Goal: Check status

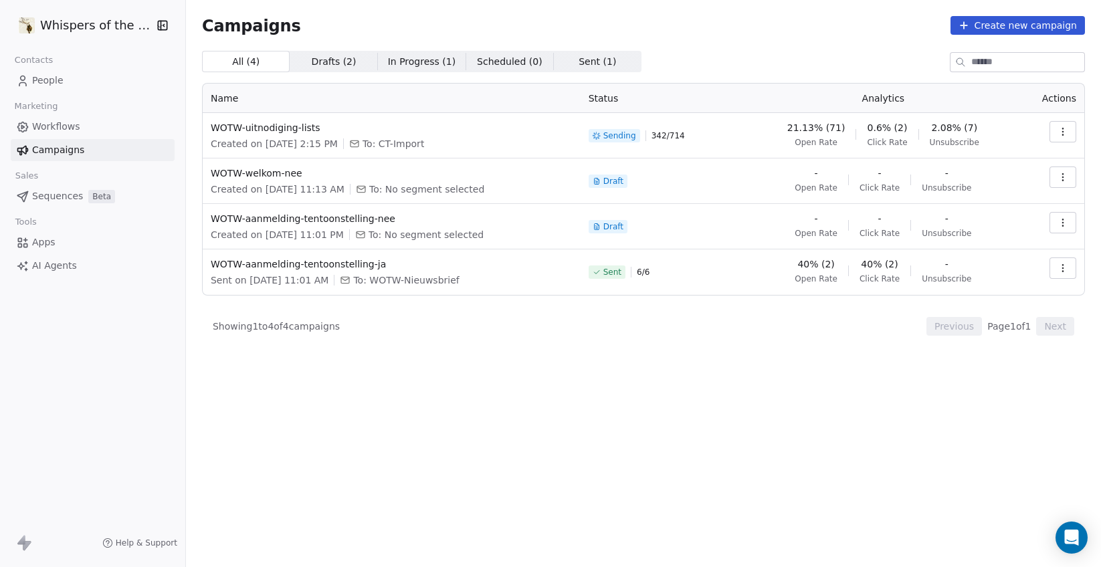
click at [721, 158] on td "Sending 342 / 714" at bounding box center [663, 135] width 167 height 45
click at [300, 132] on span "WOTW-uitnodiging-lists" at bounding box center [392, 127] width 362 height 13
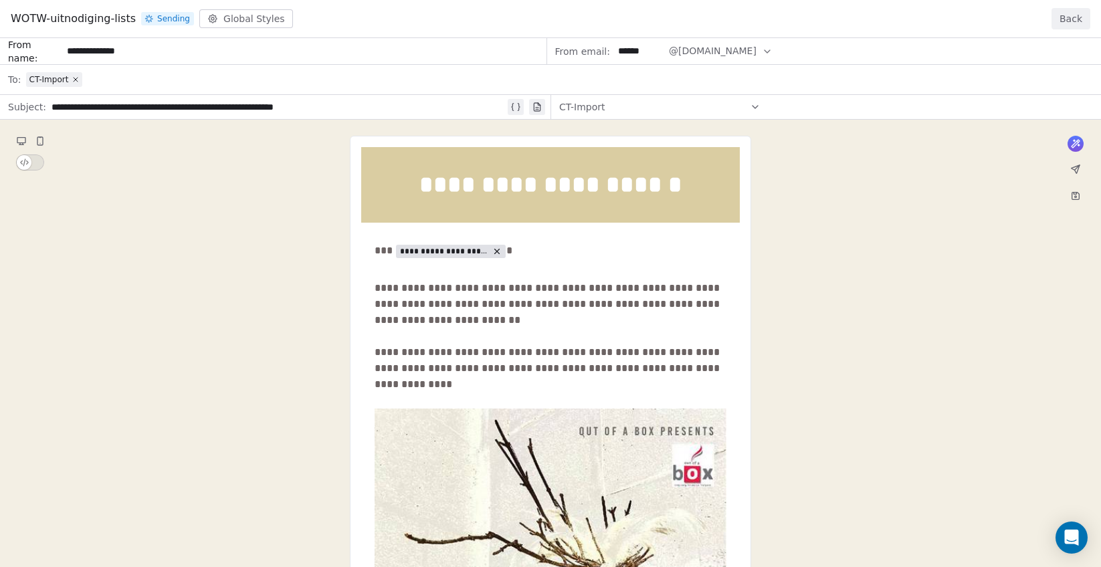
click at [1077, 19] on button "Back" at bounding box center [1070, 18] width 39 height 21
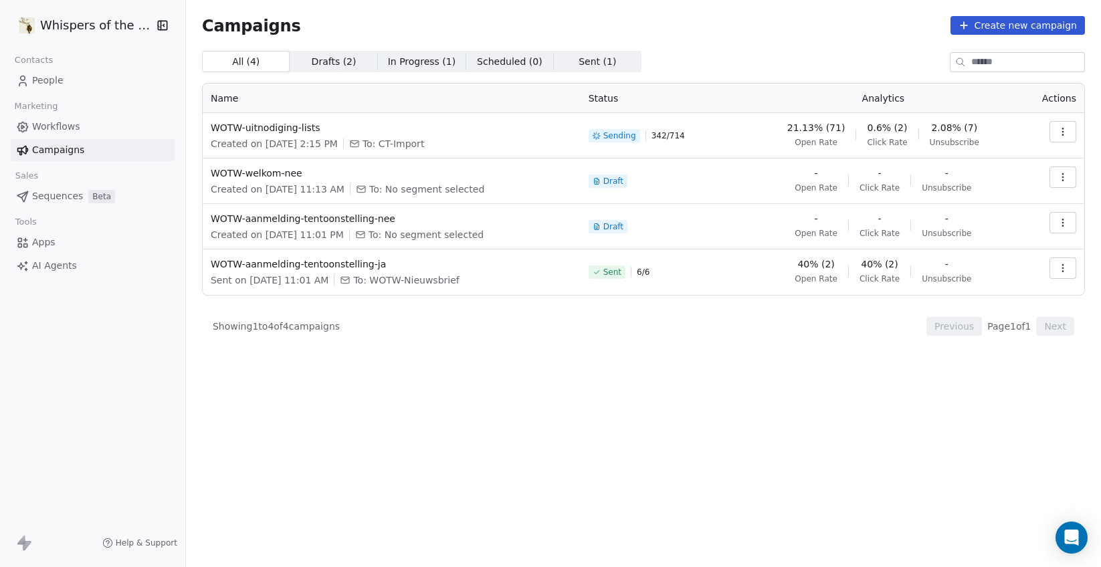
click at [1063, 133] on icon "button" at bounding box center [1062, 131] width 11 height 11
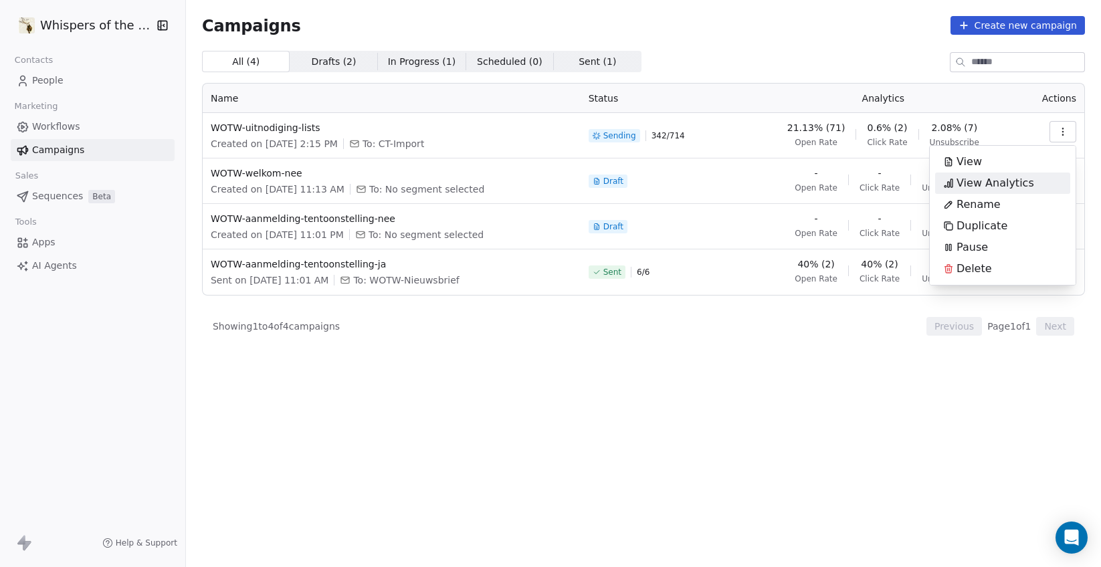
click at [1010, 178] on span "View Analytics" at bounding box center [995, 183] width 78 height 16
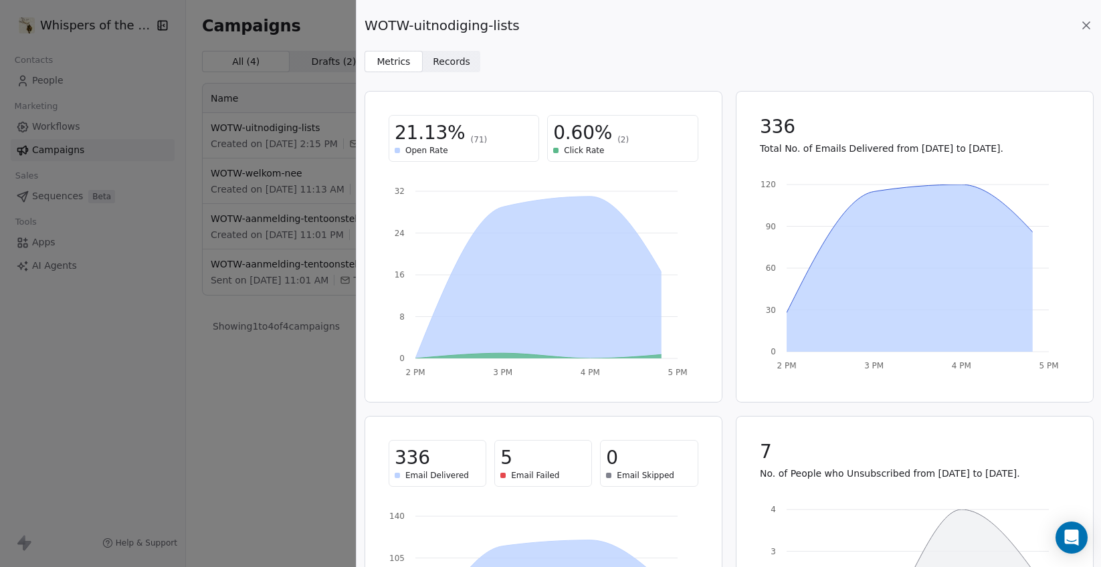
click at [463, 66] on span "Records" at bounding box center [451, 62] width 37 height 14
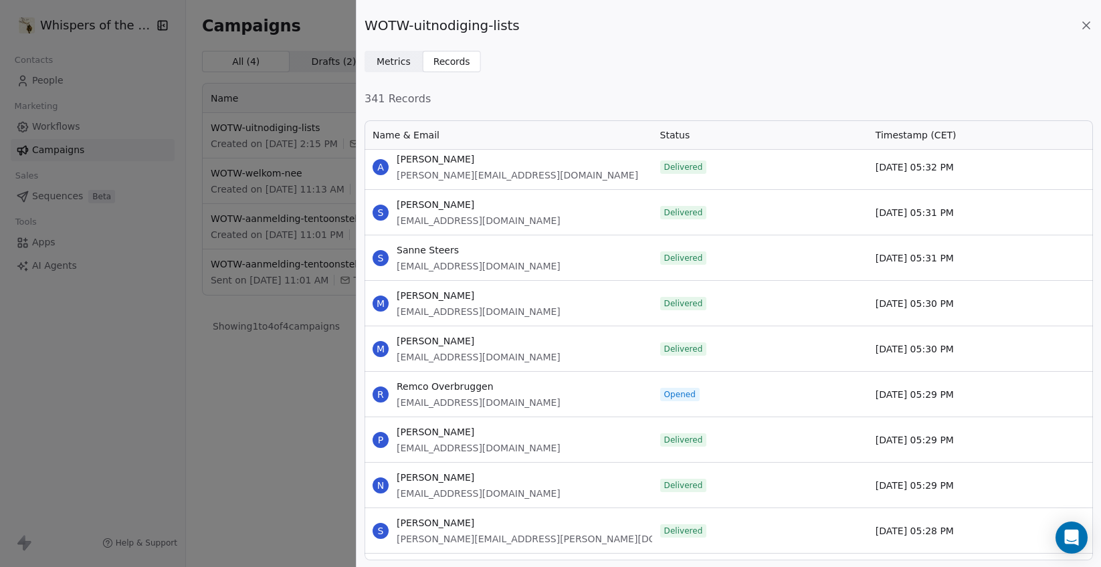
scroll to position [544, 0]
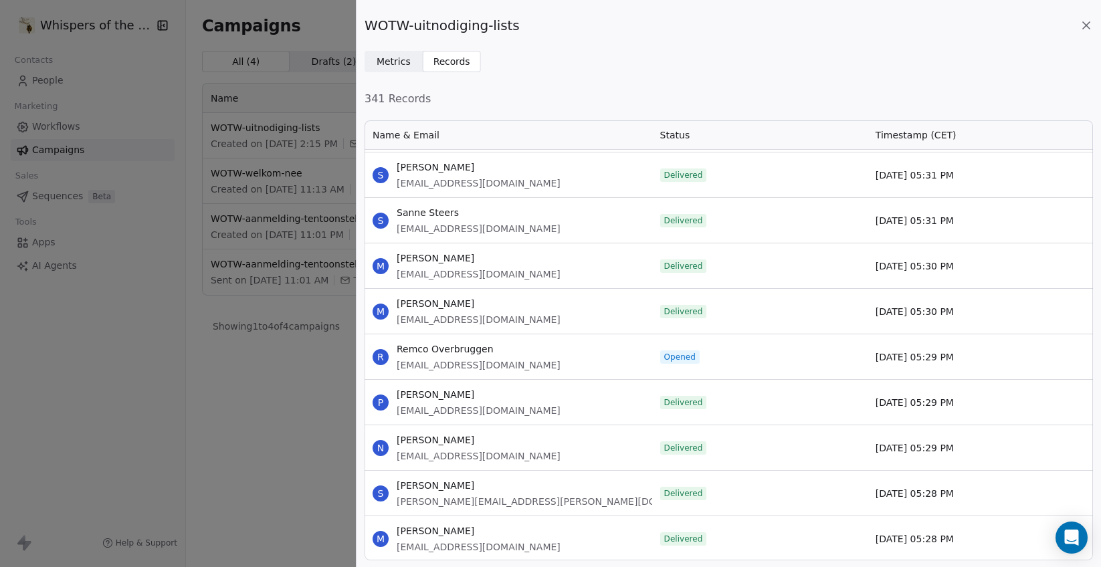
click at [673, 141] on span "Status" at bounding box center [675, 134] width 30 height 13
click at [675, 138] on span "Status" at bounding box center [675, 134] width 30 height 13
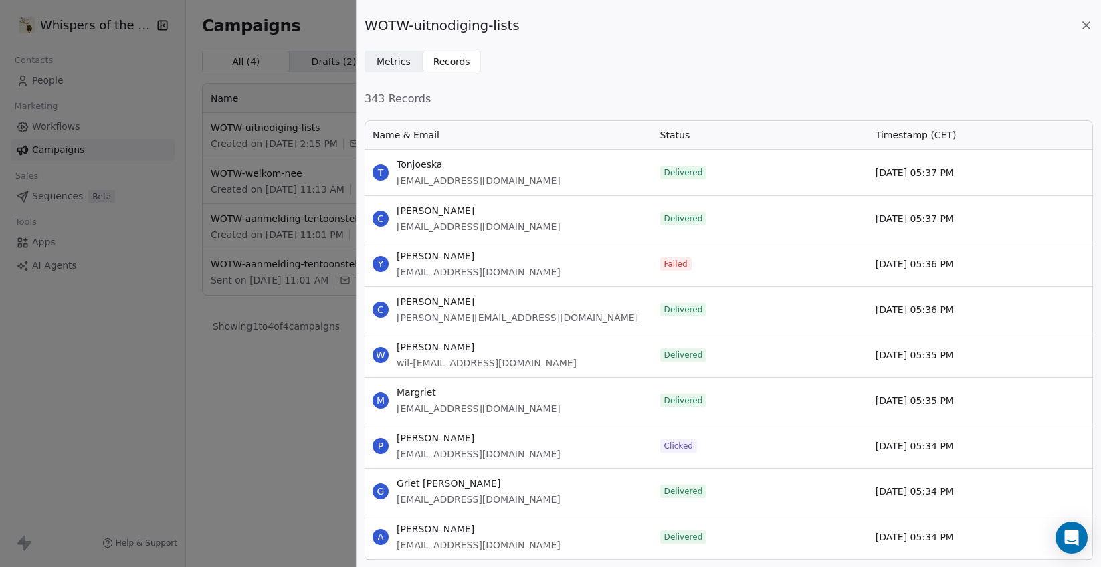
scroll to position [431, 718]
click at [1087, 22] on icon at bounding box center [1085, 25] width 13 height 13
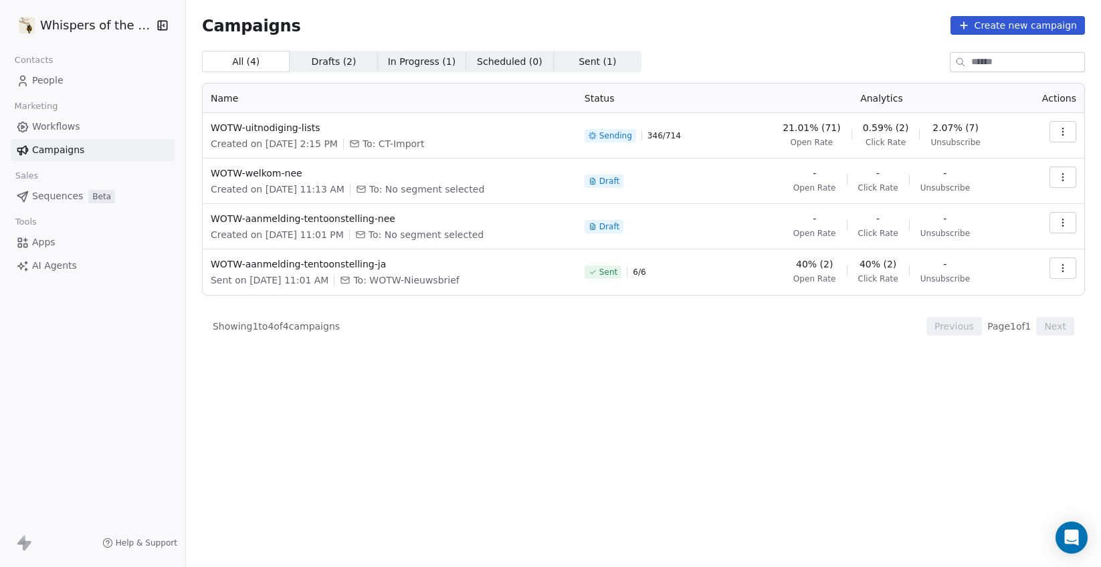
click at [727, 405] on div "All ( 4 ) All ( 4 ) Drafts ( 2 ) Drafts ( 2 ) In Progress ( 1 ) In Progress ( 1…" at bounding box center [643, 250] width 883 height 398
